Goal: Check status: Check status

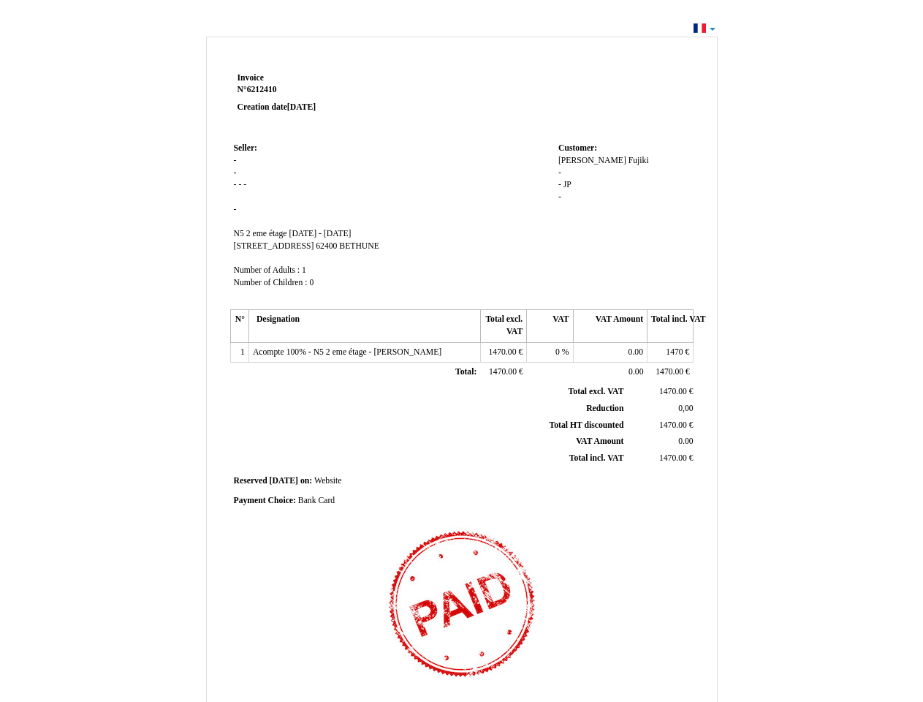
click at [251, 78] on span "Invoice" at bounding box center [251, 78] width 26 height 10
click at [264, 89] on span "6212410" at bounding box center [262, 90] width 30 height 10
click at [246, 148] on span "Seller:" at bounding box center [245, 148] width 23 height 10
click at [262, 233] on span "N5 2 eme étage" at bounding box center [260, 234] width 53 height 10
click at [351, 233] on span "[DATE] - [DATE]" at bounding box center [320, 234] width 62 height 10
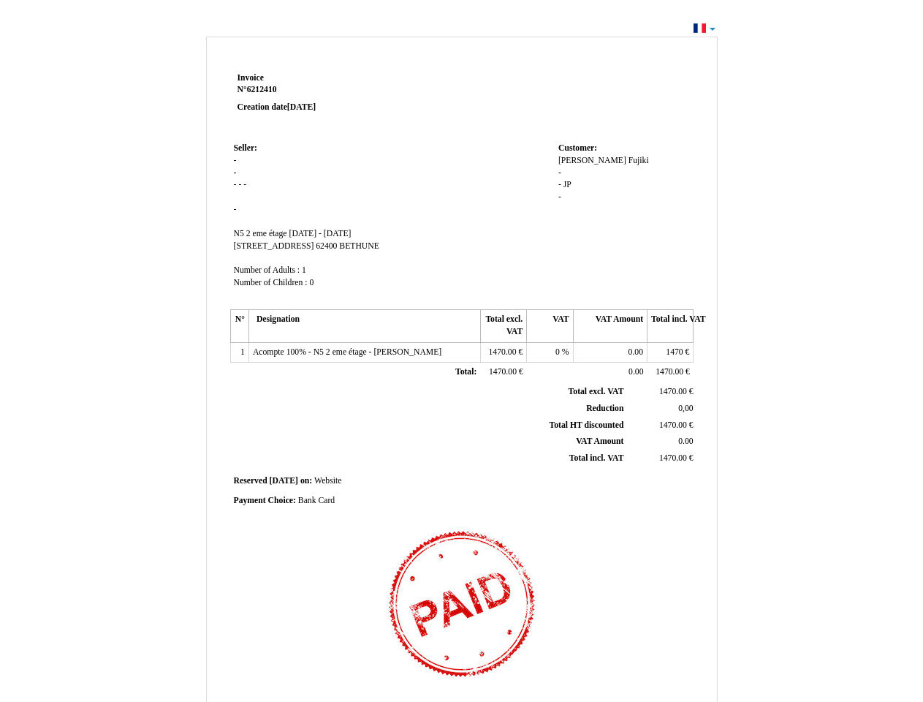
click at [263, 246] on span "[STREET_ADDRESS]" at bounding box center [274, 246] width 80 height 10
click at [316, 246] on span "62400" at bounding box center [326, 246] width 21 height 10
click at [339, 246] on span "BETHUNE" at bounding box center [359, 246] width 40 height 10
click at [268, 270] on span "Number of Adults :" at bounding box center [267, 270] width 67 height 10
click at [272, 282] on span "Number of Children :" at bounding box center [271, 283] width 74 height 10
